Goal: Find specific fact: Find contact information

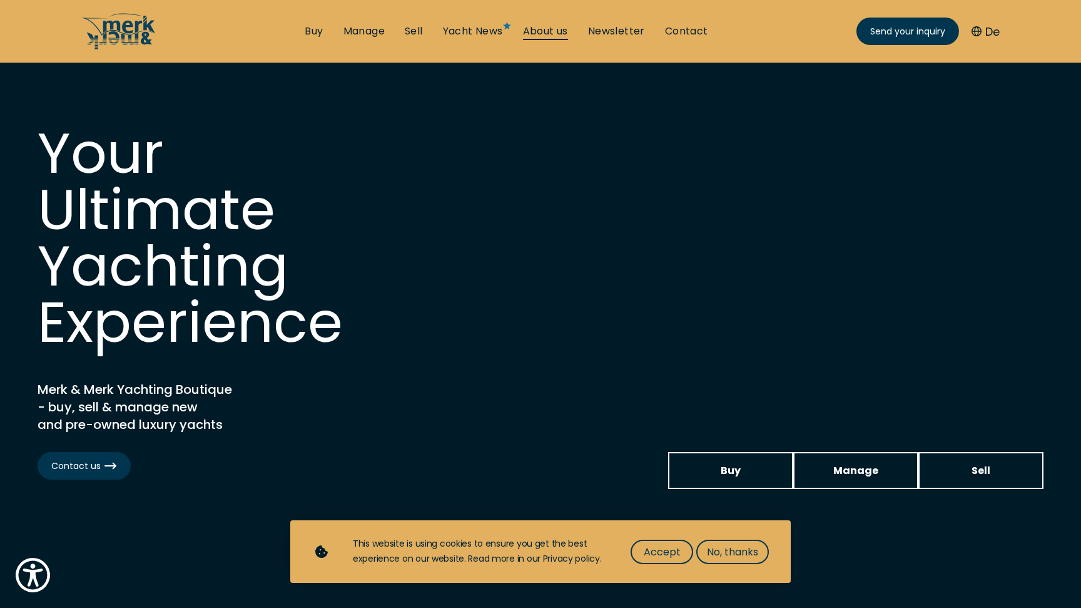
click at [545, 30] on link "About us" at bounding box center [545, 31] width 45 height 14
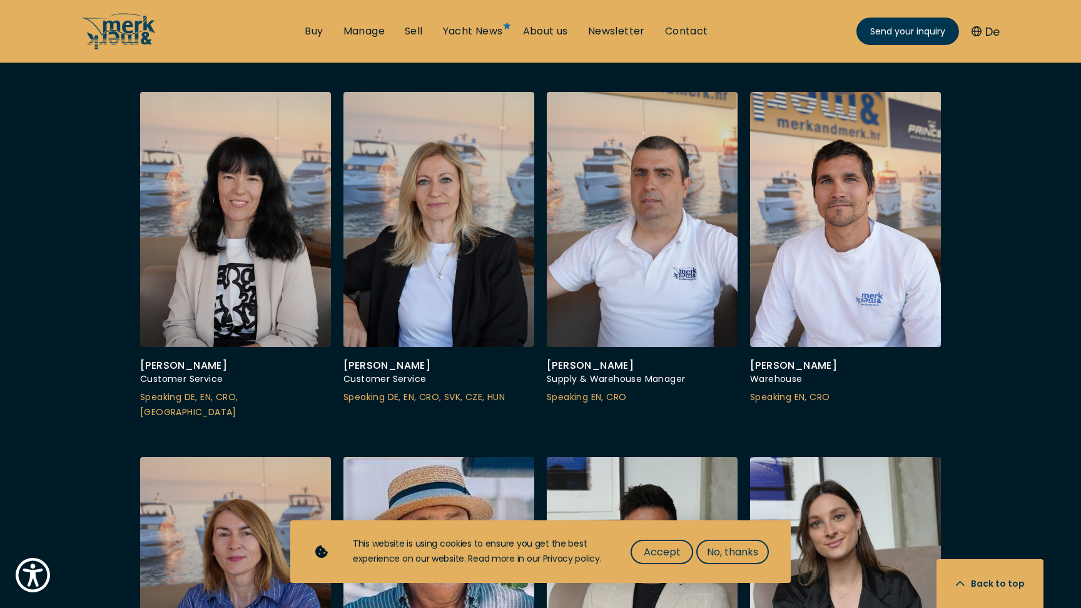
scroll to position [3506, 0]
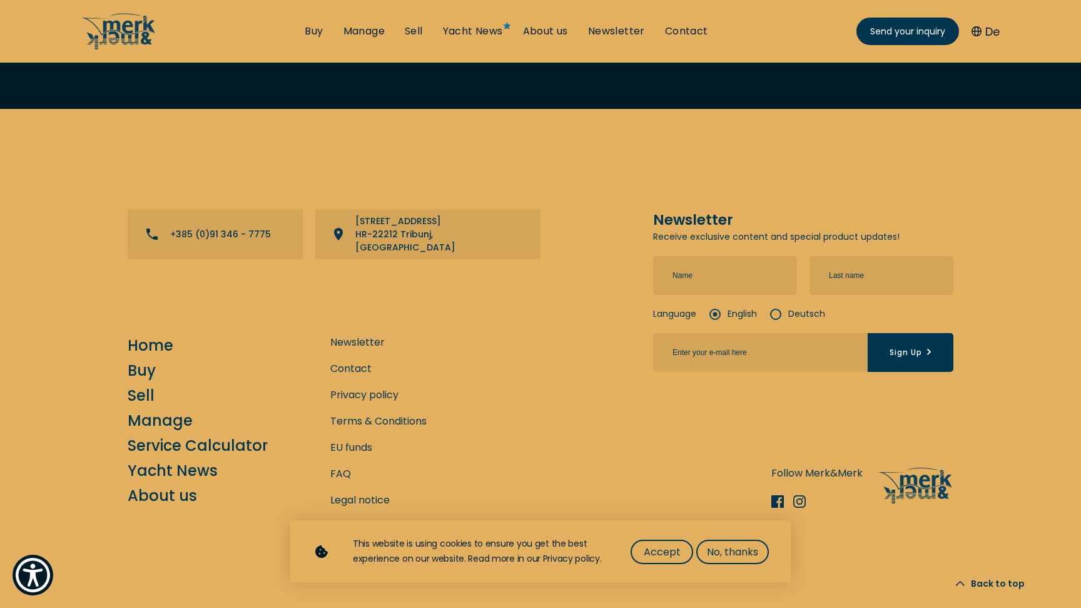
scroll to position [5040, 0]
click at [647, 551] on span "Accept" at bounding box center [662, 552] width 37 height 16
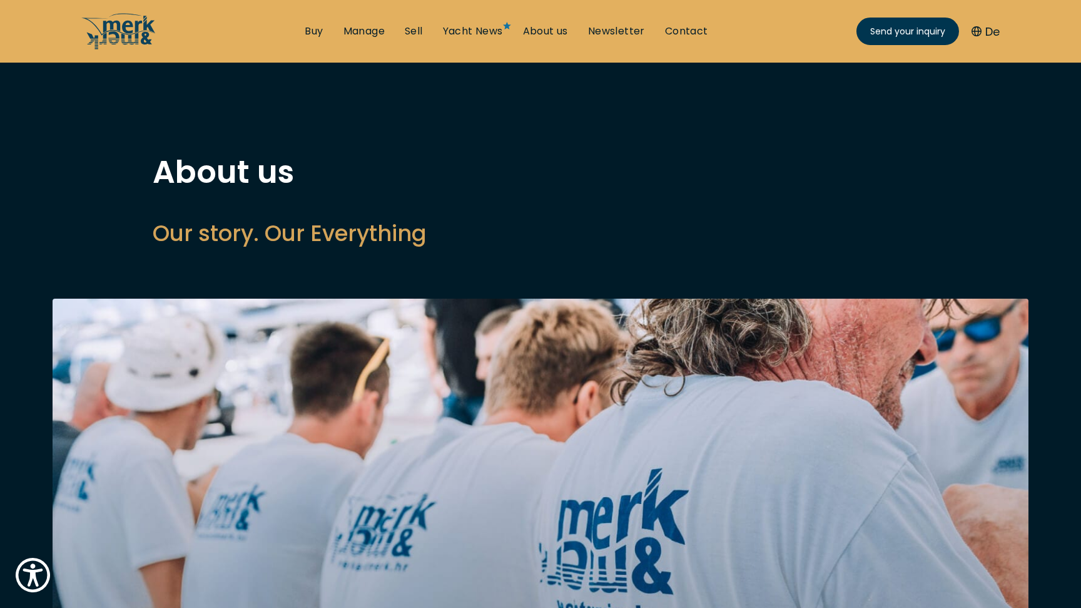
scroll to position [0, 0]
click at [491, 28] on link "Yacht News" at bounding box center [473, 31] width 60 height 14
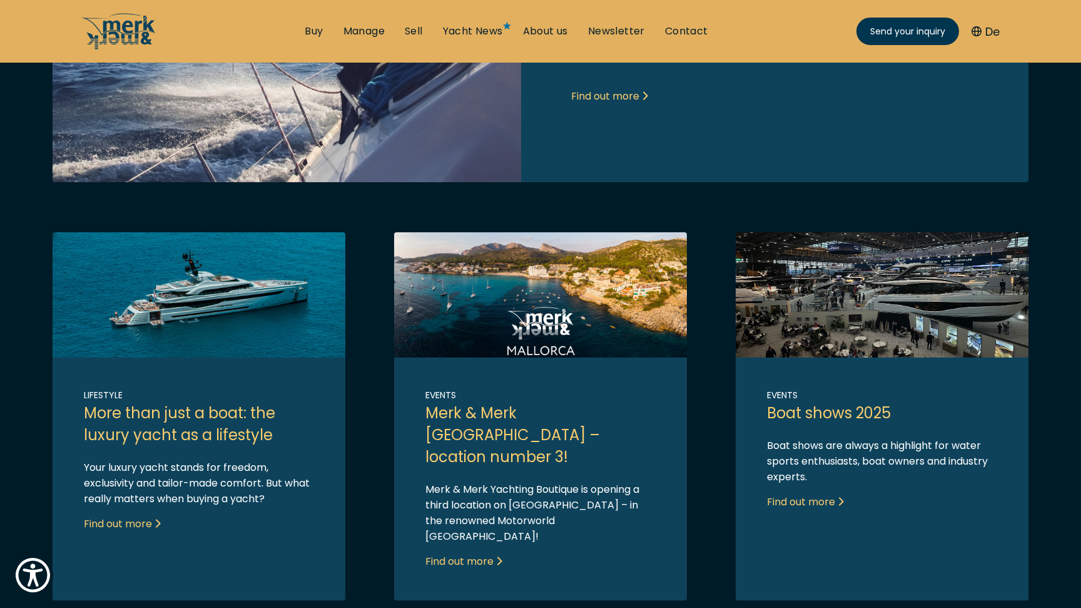
scroll to position [600, 0]
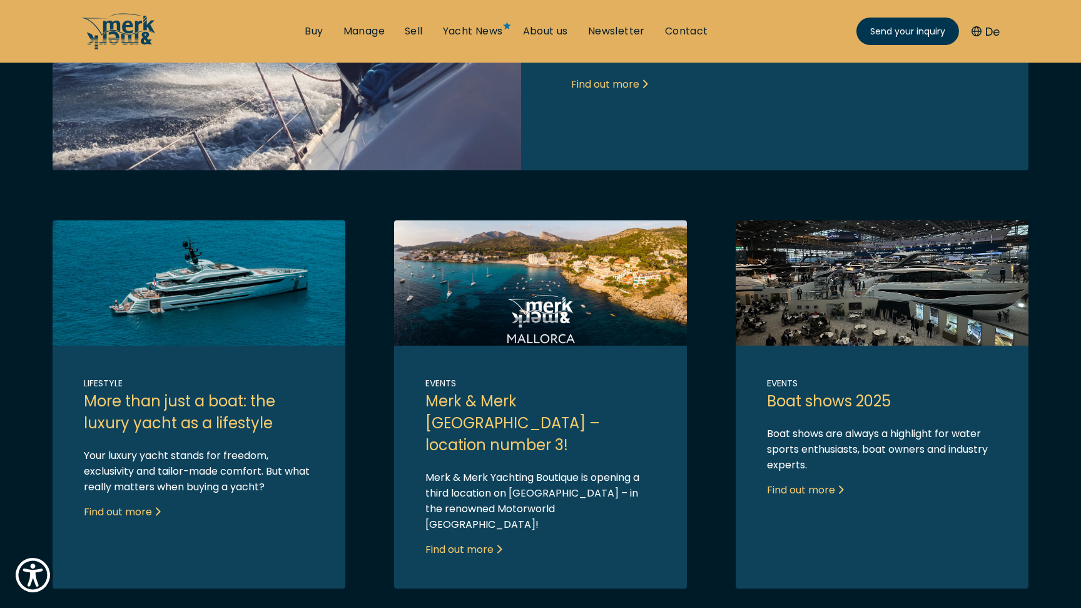
click at [481, 509] on link "Link to post" at bounding box center [540, 404] width 293 height 368
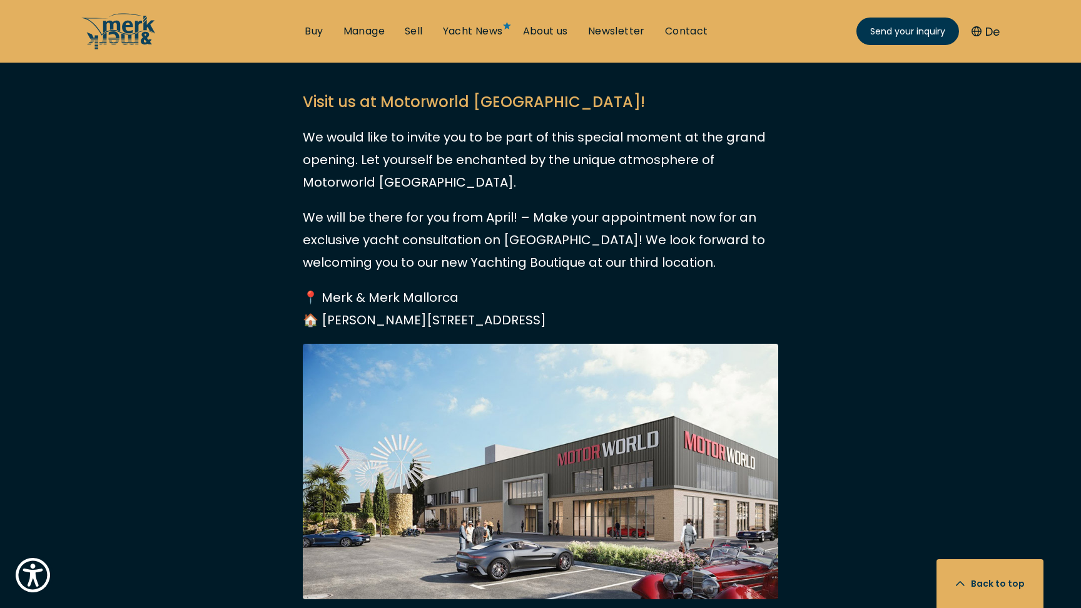
scroll to position [1752, 0]
drag, startPoint x: 660, startPoint y: 218, endPoint x: 324, endPoint y: 220, distance: 336.0
click at [324, 285] on p "📍 Merk & Merk Mallorca 🏠 [PERSON_NAME][STREET_ADDRESS]" at bounding box center [541, 307] width 476 height 45
copy p "[STREET_ADDRESS]"
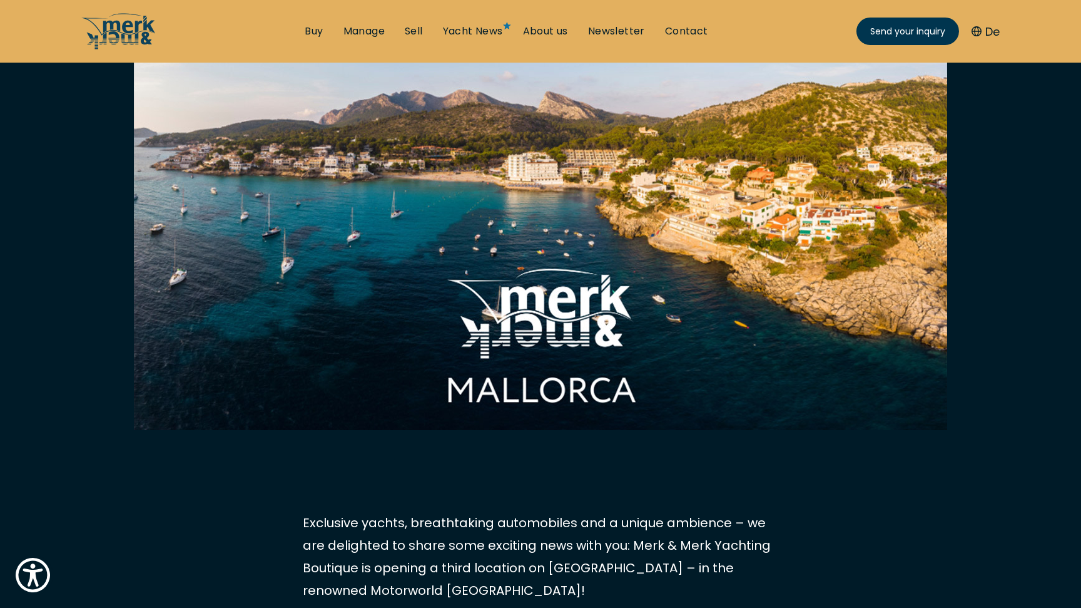
scroll to position [372, 0]
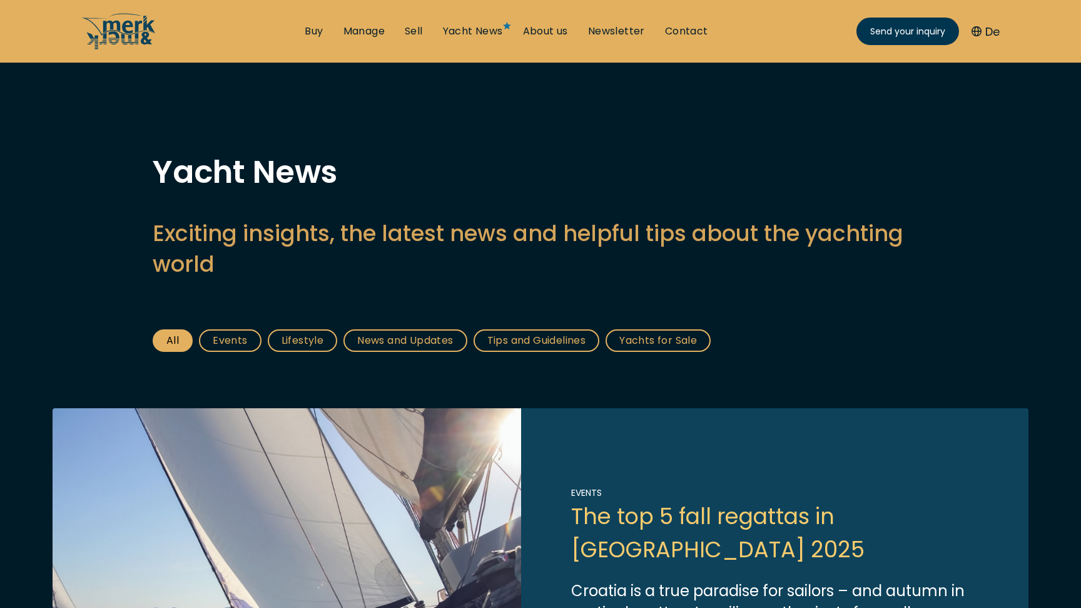
scroll to position [4, 0]
